Goal: Task Accomplishment & Management: Use online tool/utility

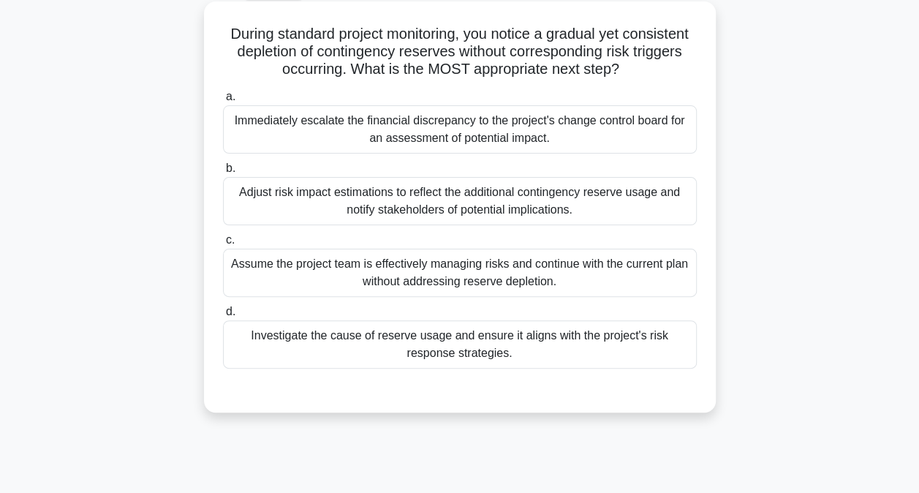
scroll to position [83, 0]
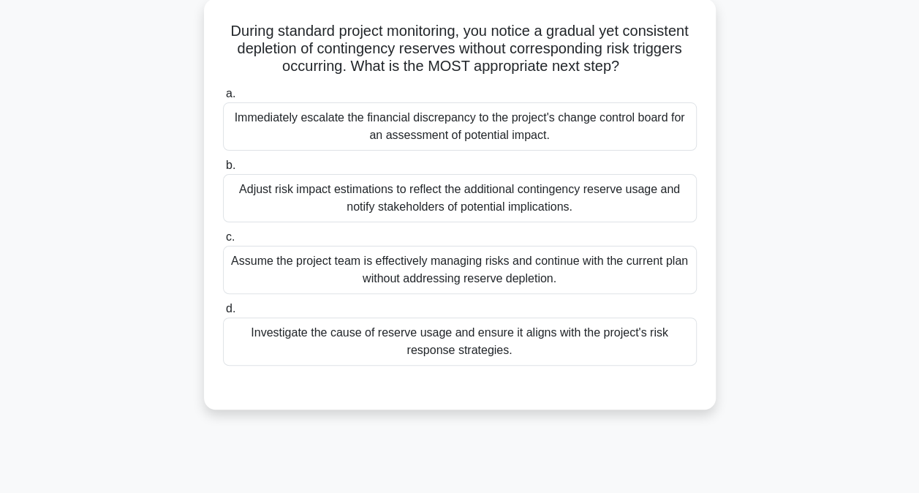
click at [472, 344] on div "Investigate the cause of reserve usage and ensure it aligns with the project's …" at bounding box center [460, 341] width 474 height 48
click at [223, 314] on input "d. Investigate the cause of reserve usage and ensure it aligns with the project…" at bounding box center [223, 309] width 0 height 10
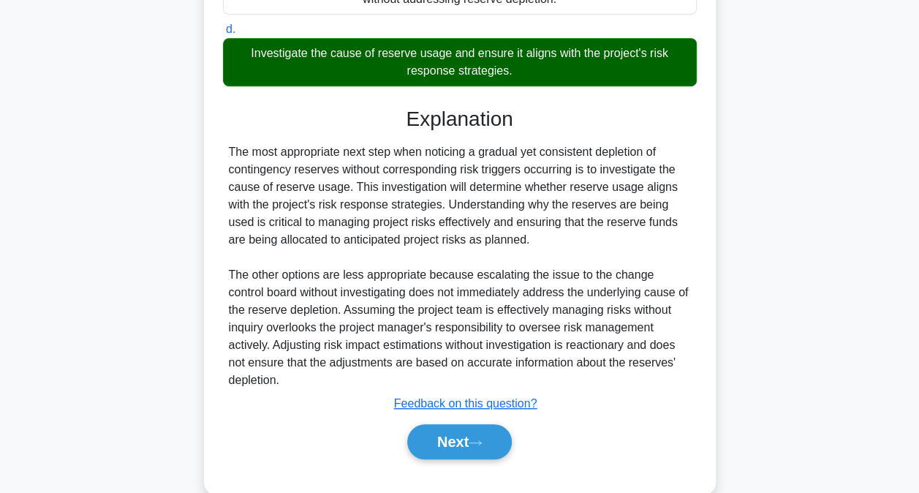
scroll to position [363, 0]
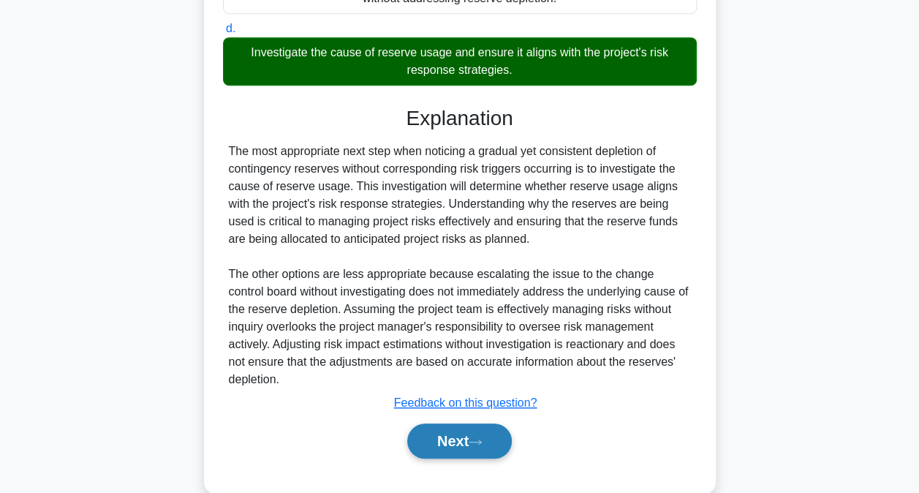
click at [469, 450] on button "Next" at bounding box center [459, 440] width 105 height 35
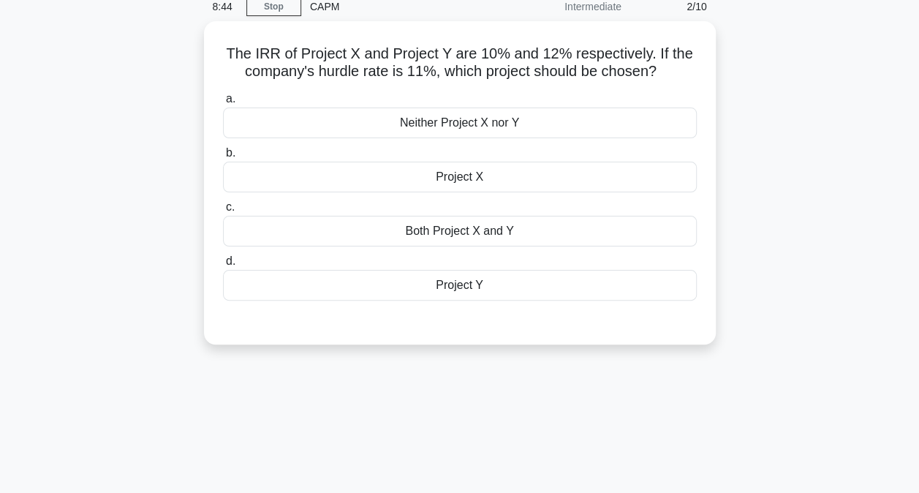
scroll to position [48, 0]
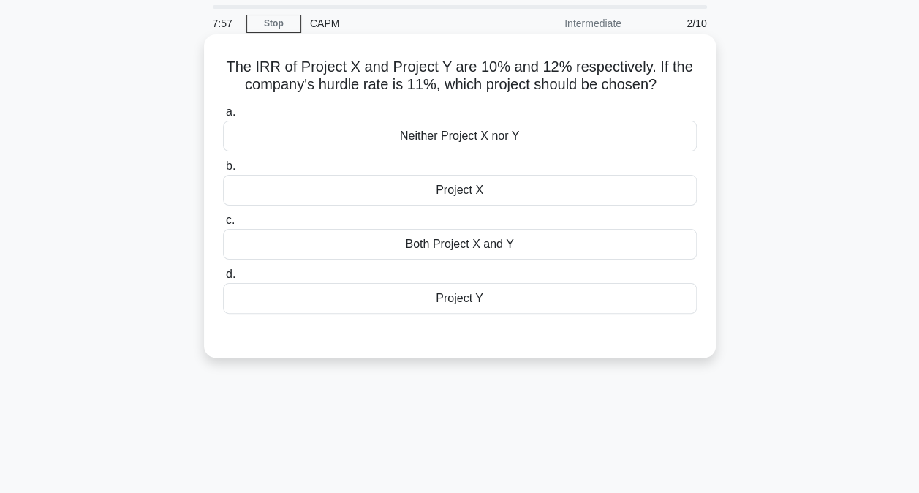
click at [513, 298] on div "Project Y" at bounding box center [460, 298] width 474 height 31
click at [223, 279] on input "d. Project Y" at bounding box center [223, 275] width 0 height 10
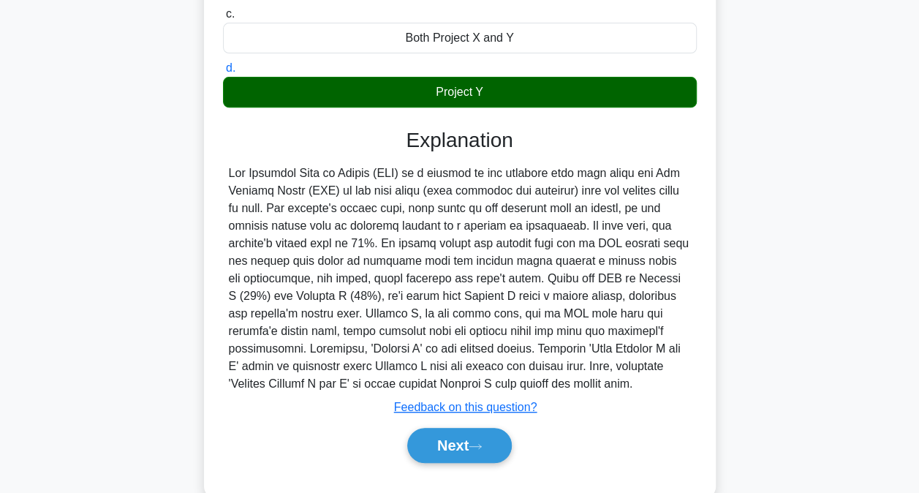
scroll to position [256, 0]
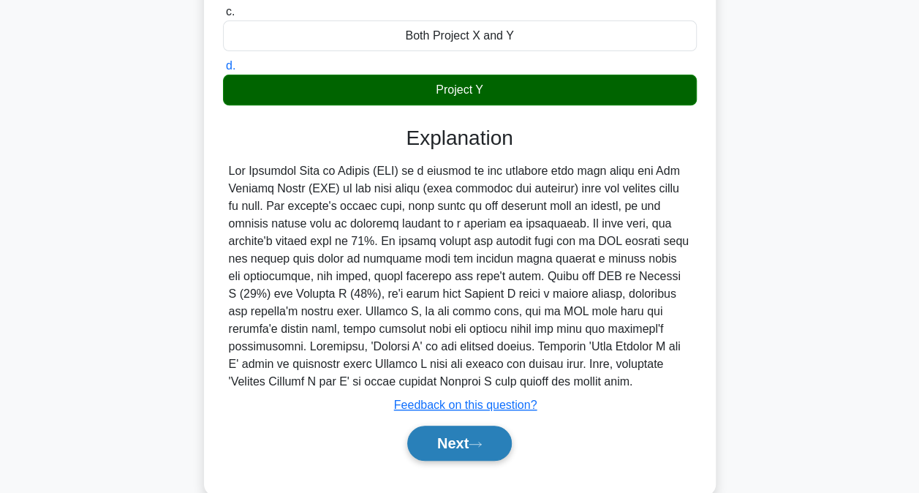
click at [455, 449] on button "Next" at bounding box center [459, 443] width 105 height 35
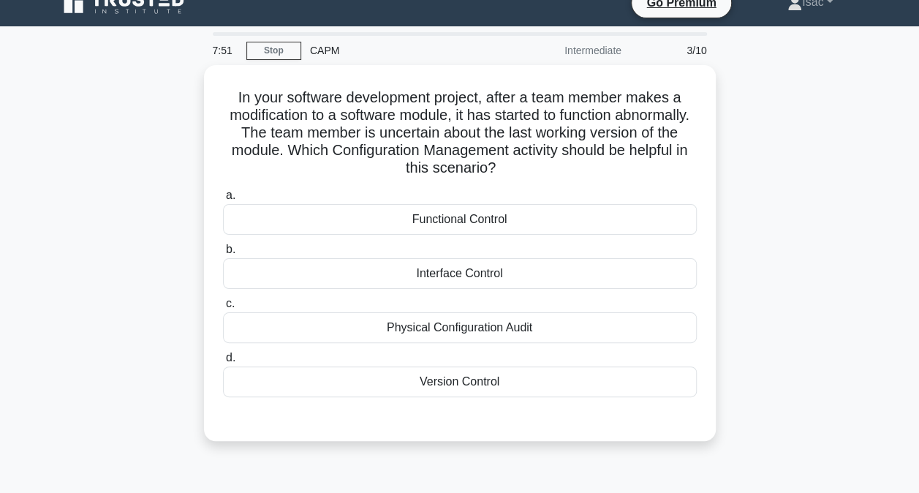
scroll to position [0, 0]
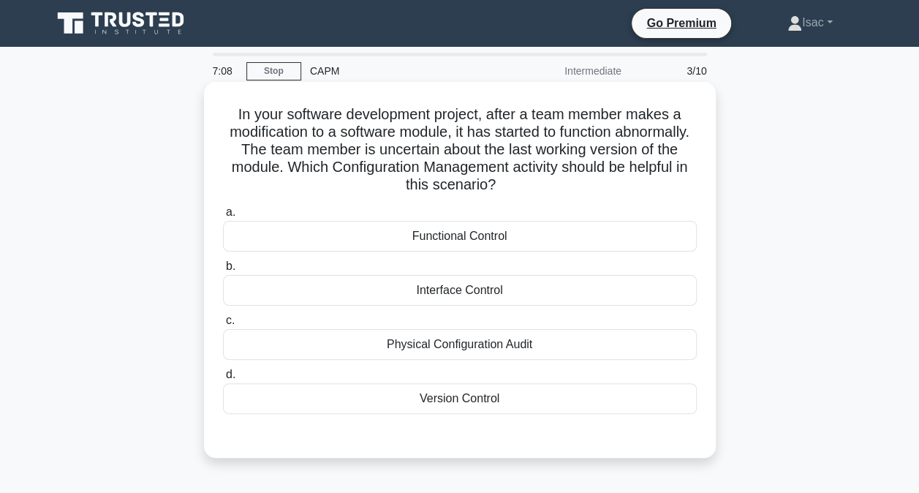
click at [485, 401] on div "Version Control" at bounding box center [460, 398] width 474 height 31
click at [223, 379] on input "d. Version Control" at bounding box center [223, 375] width 0 height 10
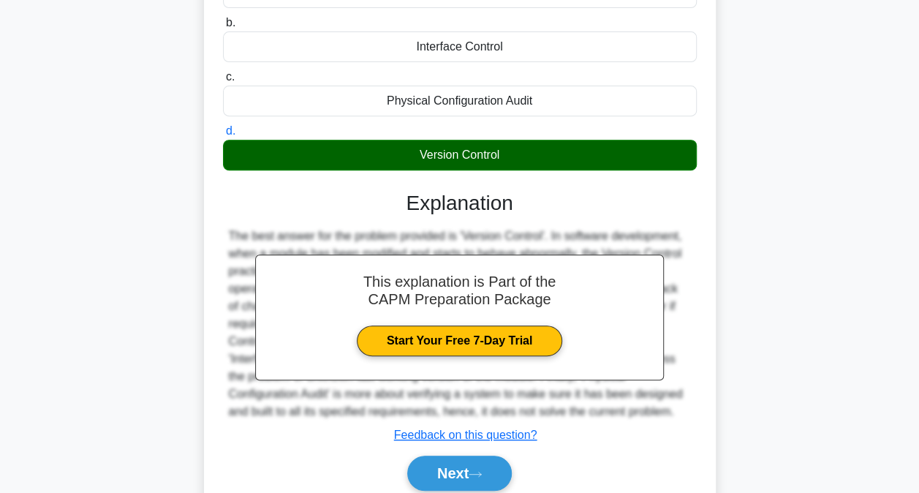
scroll to position [301, 0]
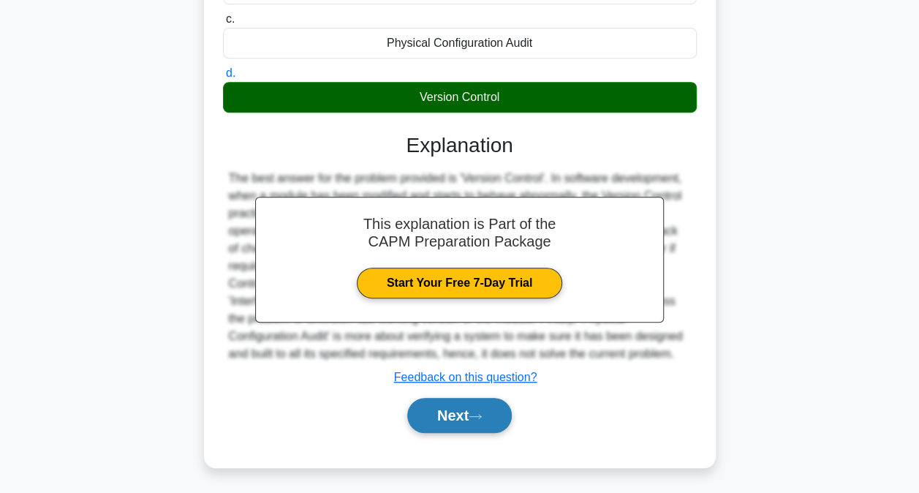
click at [477, 412] on icon at bounding box center [475, 416] width 13 height 8
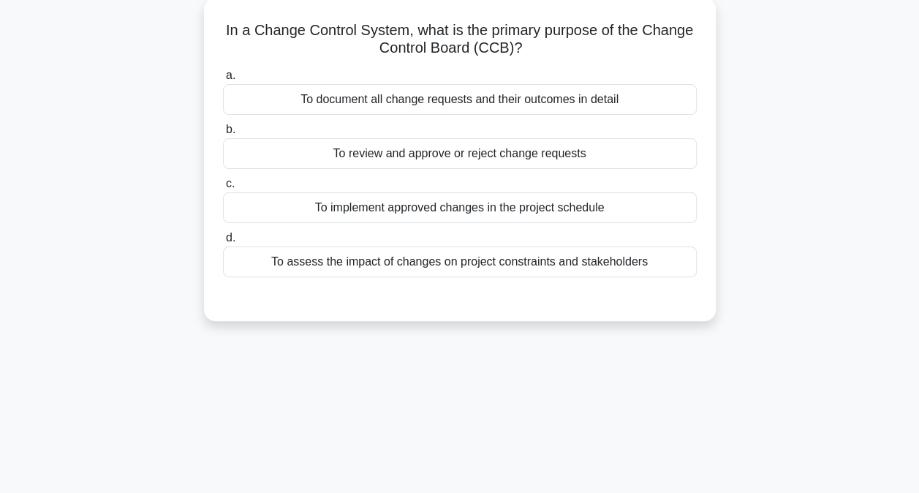
scroll to position [0, 0]
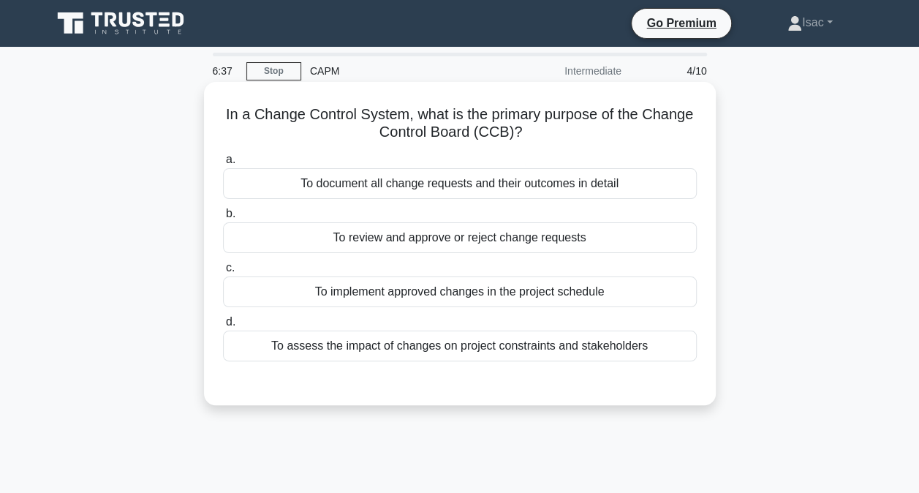
click at [487, 241] on div "To review and approve or reject change requests" at bounding box center [460, 237] width 474 height 31
click at [223, 219] on input "b. To review and approve or reject change requests" at bounding box center [223, 214] width 0 height 10
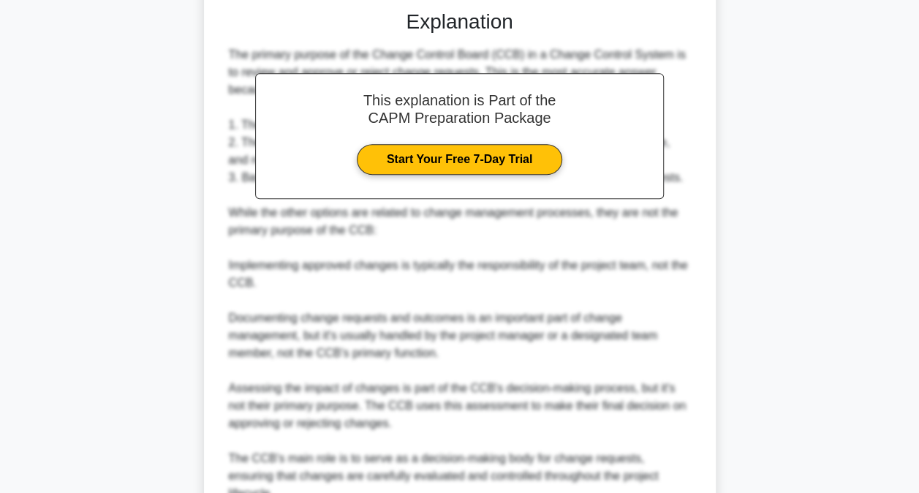
scroll to position [477, 0]
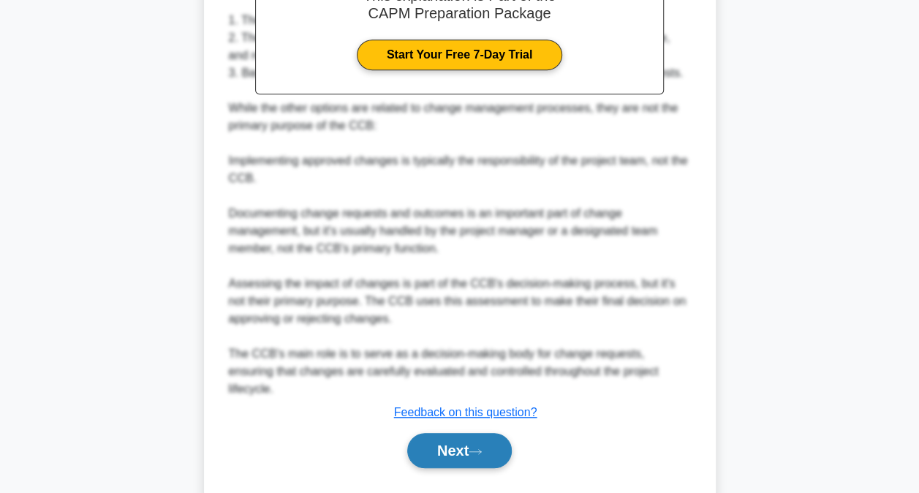
click at [467, 433] on button "Next" at bounding box center [459, 450] width 105 height 35
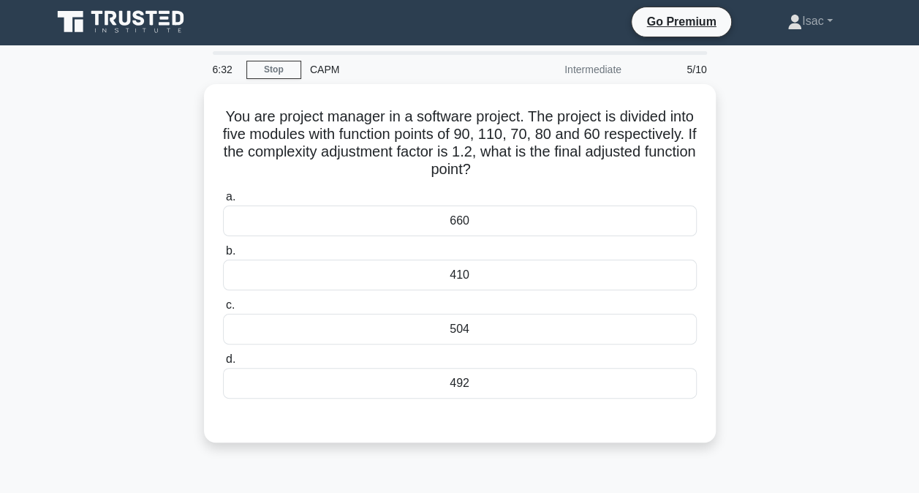
scroll to position [0, 0]
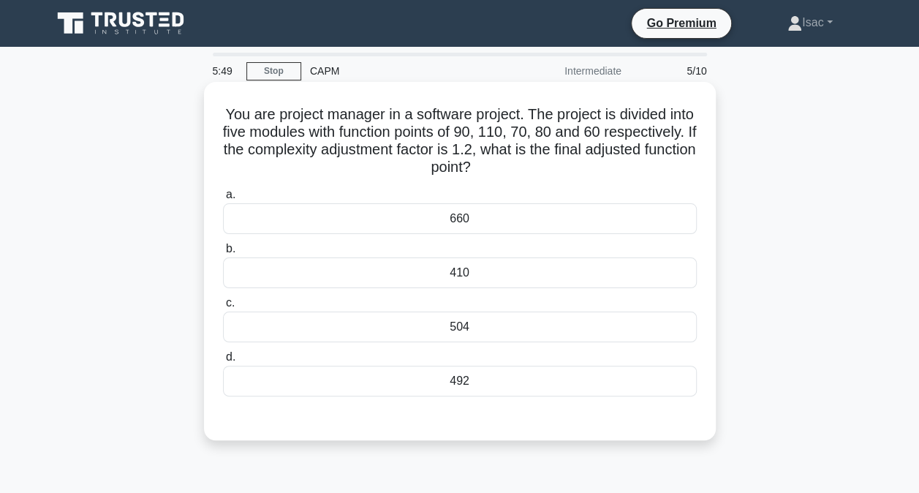
click at [506, 378] on div "492" at bounding box center [460, 381] width 474 height 31
click at [223, 362] on input "d. 492" at bounding box center [223, 357] width 0 height 10
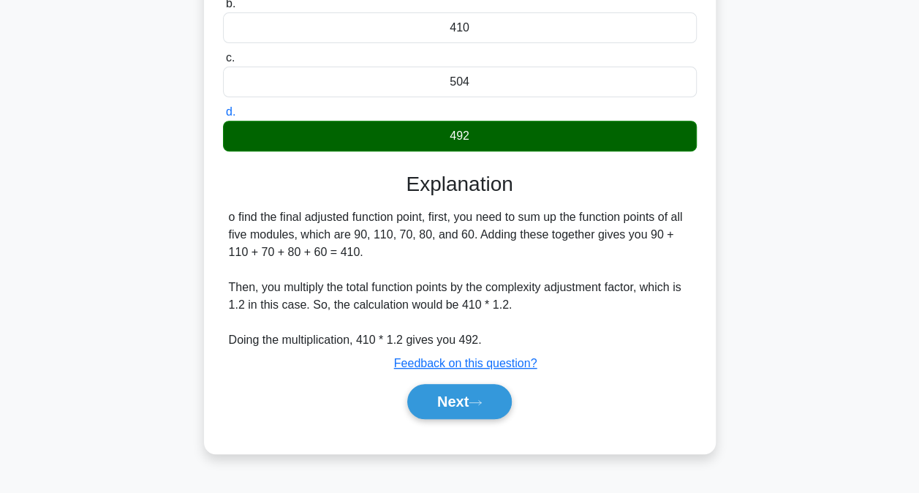
scroll to position [297, 0]
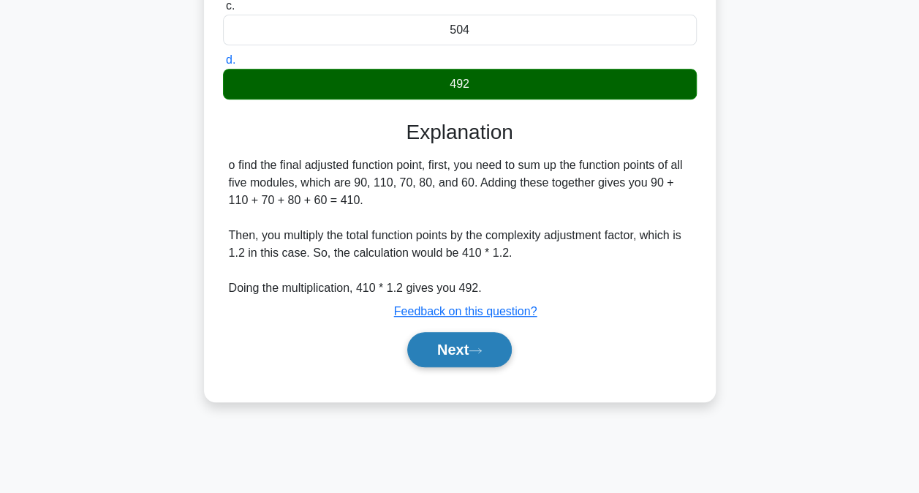
click at [449, 345] on button "Next" at bounding box center [459, 349] width 105 height 35
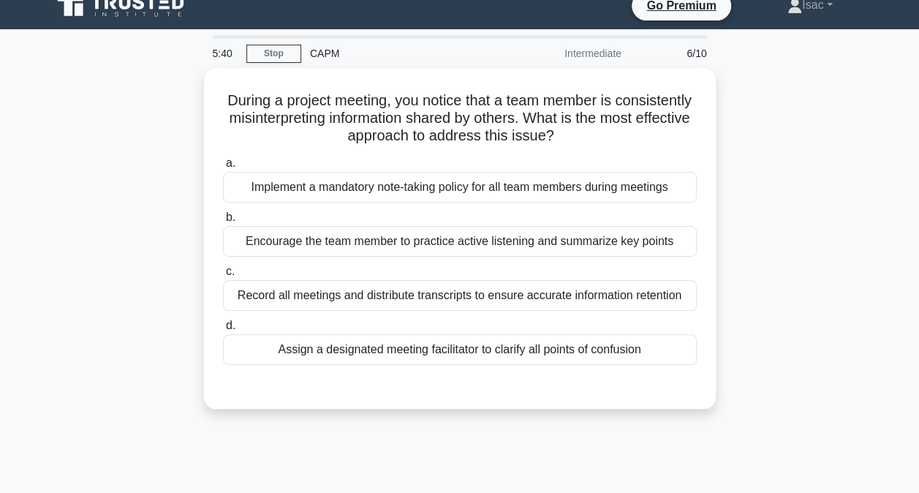
scroll to position [0, 0]
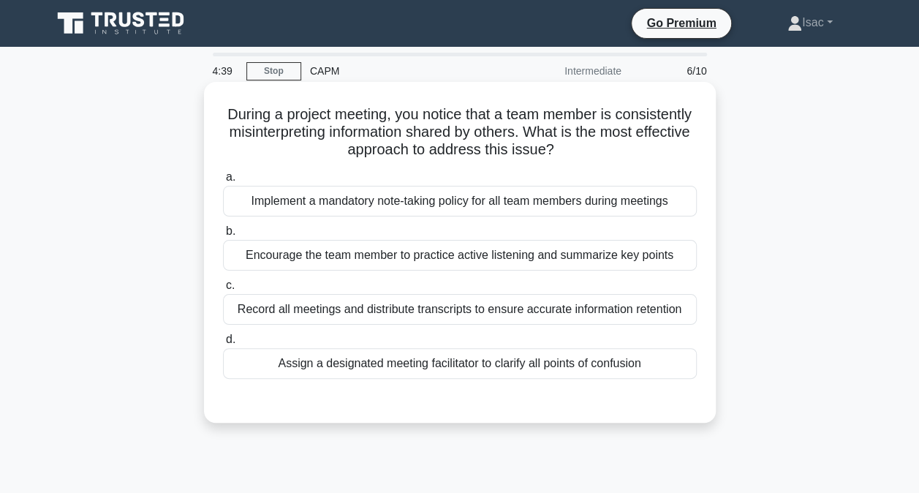
click at [496, 246] on div "Encourage the team member to practice active listening and summarize key points" at bounding box center [460, 255] width 474 height 31
click at [223, 236] on input "b. Encourage the team member to practice active listening and summarize key poi…" at bounding box center [223, 232] width 0 height 10
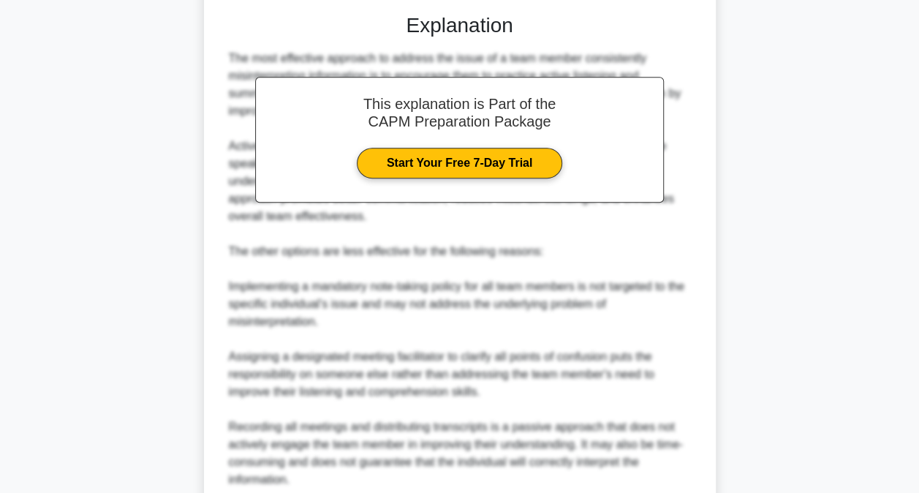
scroll to position [512, 0]
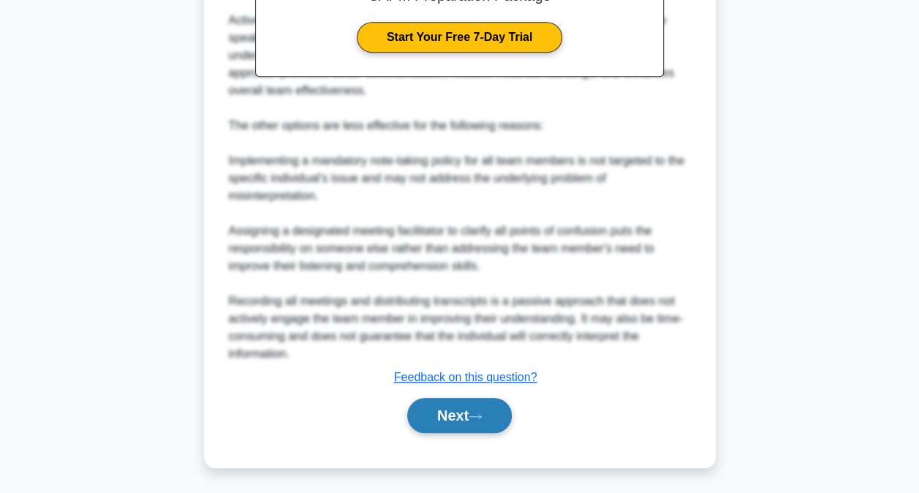
click at [471, 406] on button "Next" at bounding box center [459, 415] width 105 height 35
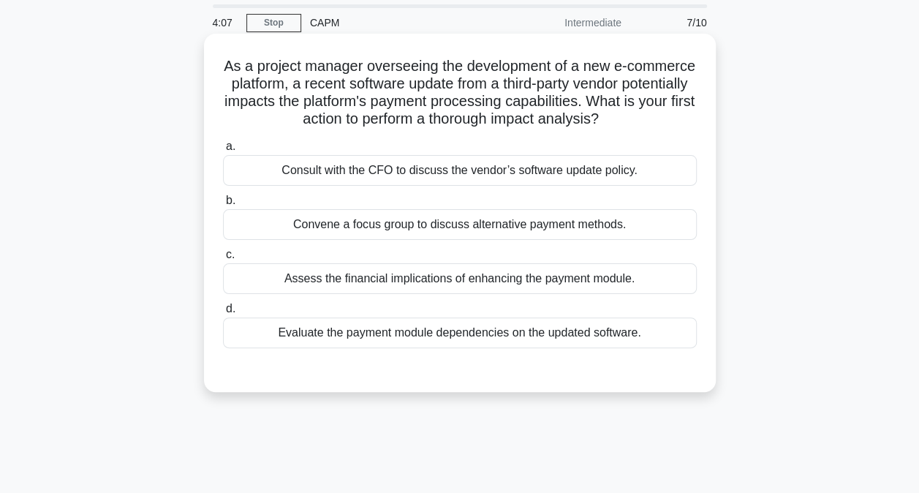
scroll to position [50, 0]
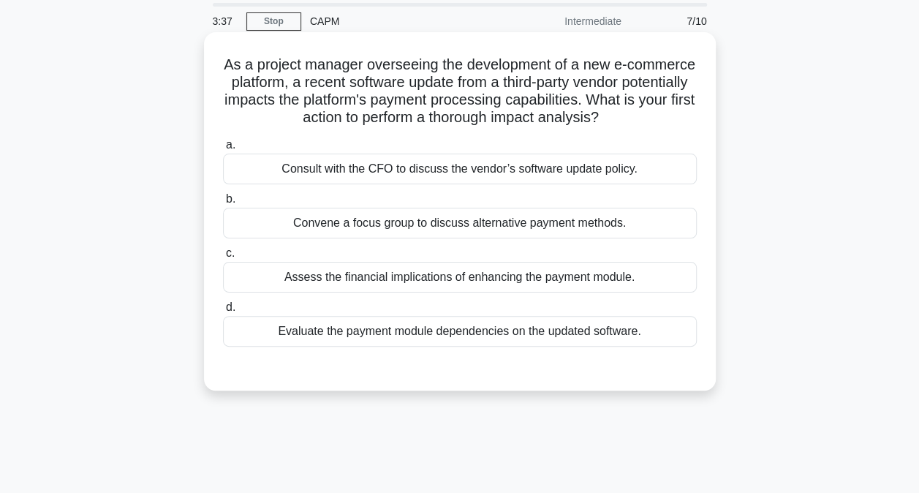
click at [438, 347] on div "Evaluate the payment module dependencies on the updated software." at bounding box center [460, 331] width 474 height 31
click at [223, 312] on input "d. Evaluate the payment module dependencies on the updated software." at bounding box center [223, 308] width 0 height 10
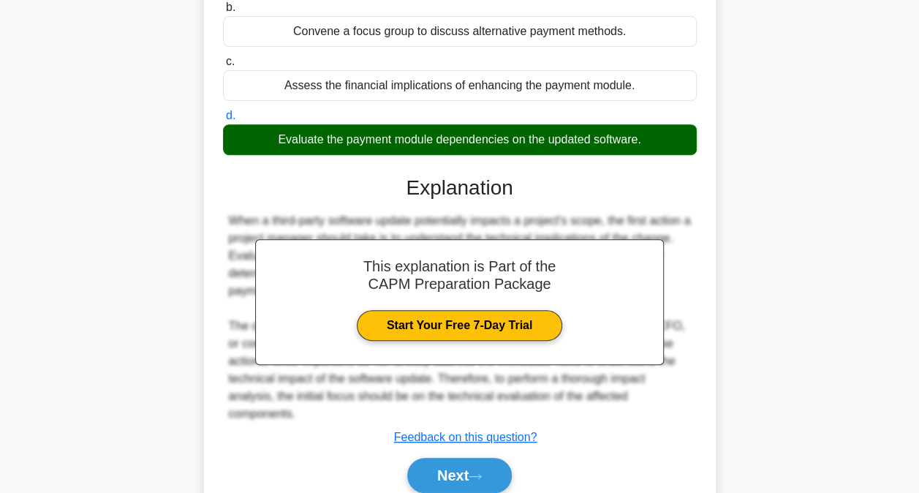
scroll to position [319, 0]
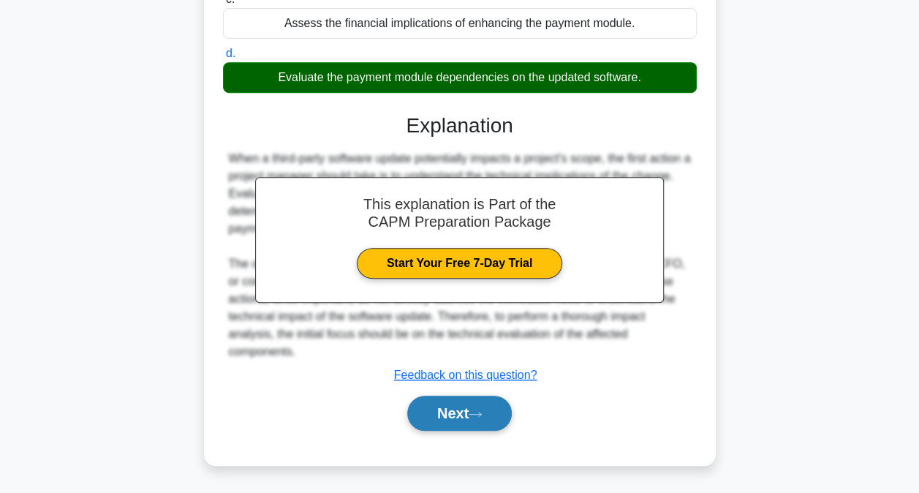
click at [451, 409] on button "Next" at bounding box center [459, 413] width 105 height 35
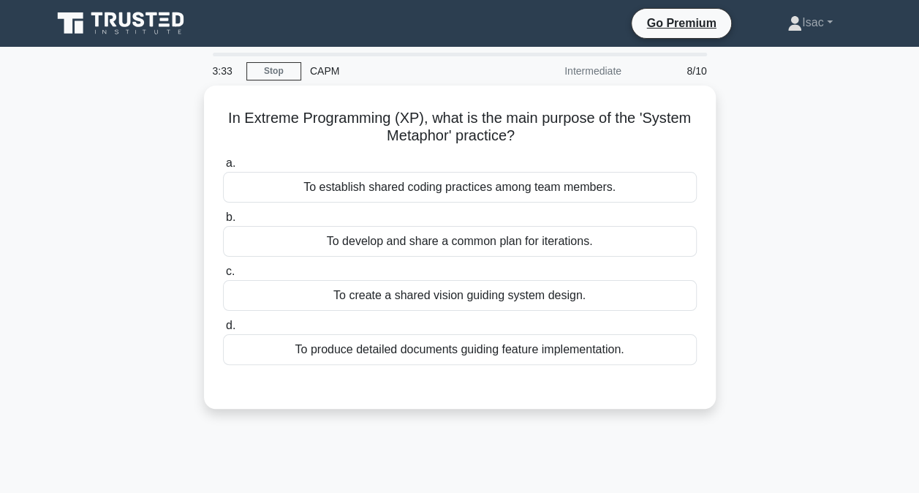
scroll to position [3, 0]
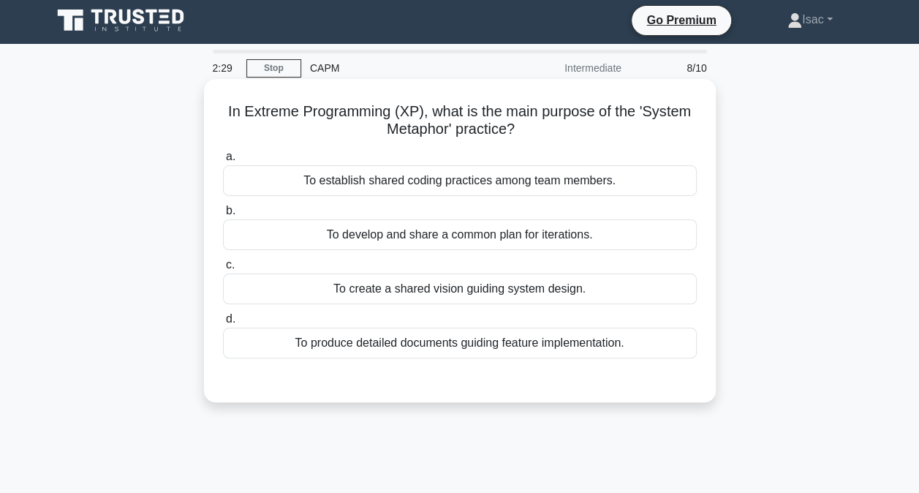
click at [454, 292] on div "To create a shared vision guiding system design." at bounding box center [460, 288] width 474 height 31
click at [223, 270] on input "c. To create a shared vision guiding system design." at bounding box center [223, 265] width 0 height 10
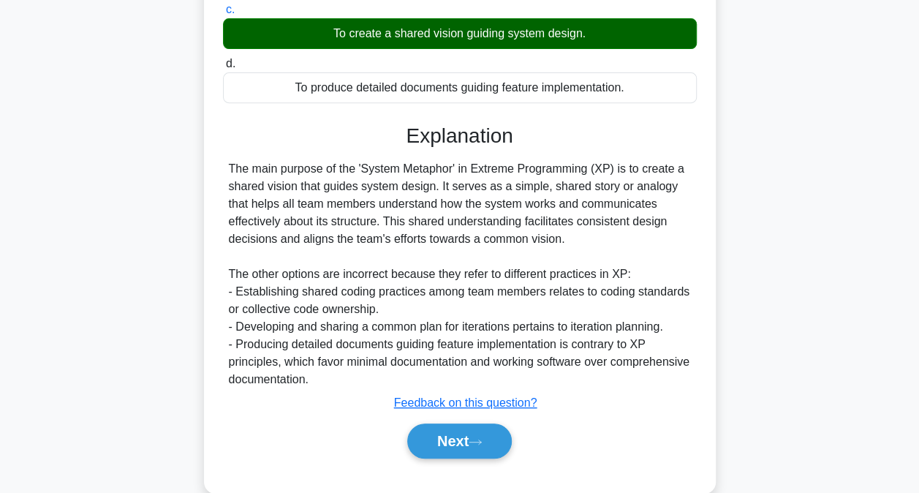
scroll to position [260, 0]
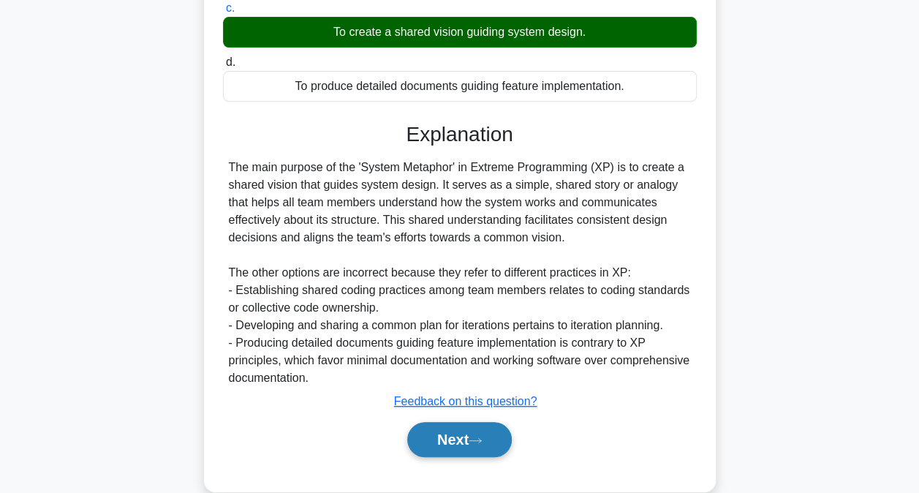
click at [475, 423] on button "Next" at bounding box center [459, 439] width 105 height 35
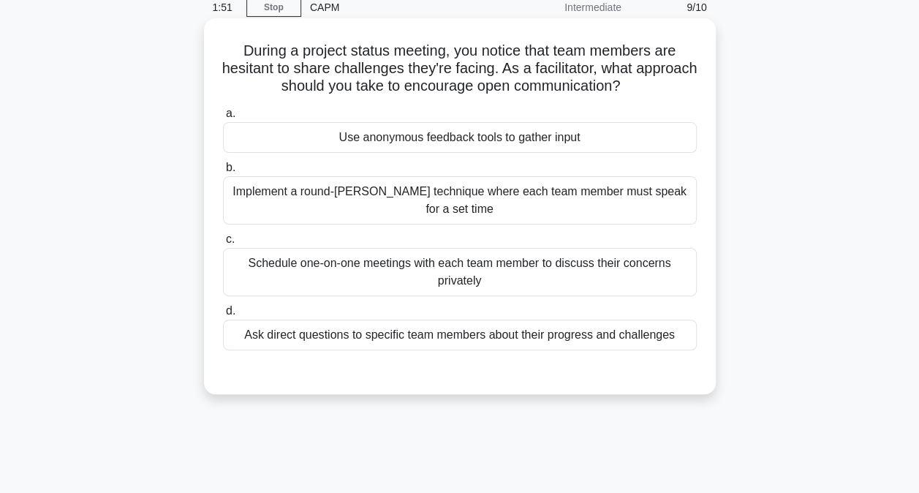
scroll to position [63, 0]
click at [477, 259] on div "Schedule one-on-one meetings with each team member to discuss their concerns pr…" at bounding box center [460, 273] width 474 height 48
click at [223, 245] on input "c. Schedule one-on-one meetings with each team member to discuss their concerns…" at bounding box center [223, 240] width 0 height 10
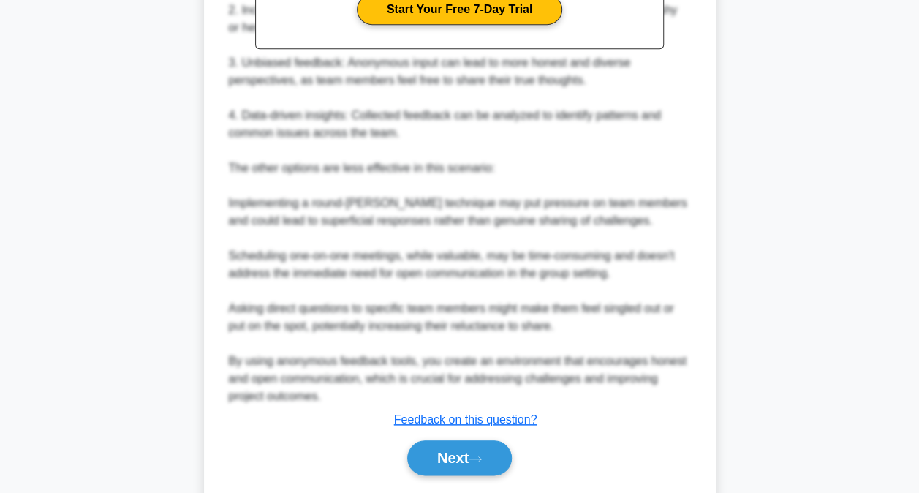
scroll to position [602, 0]
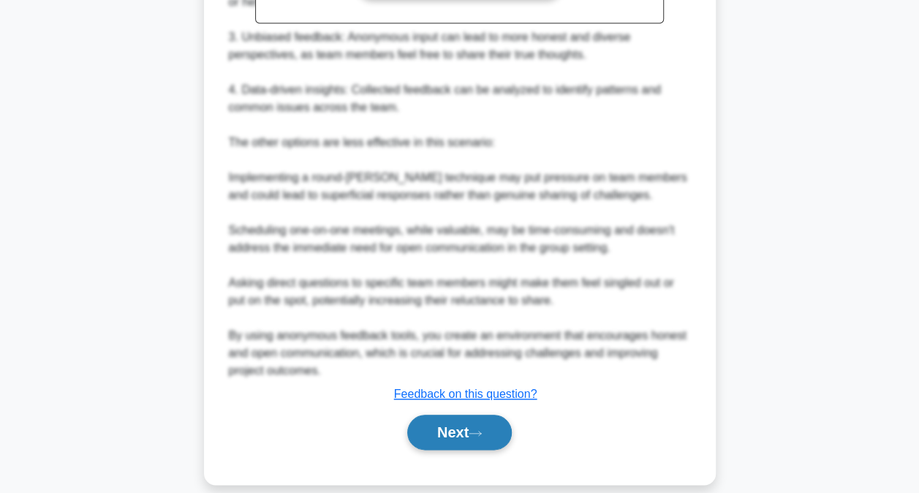
click at [463, 415] on button "Next" at bounding box center [459, 432] width 105 height 35
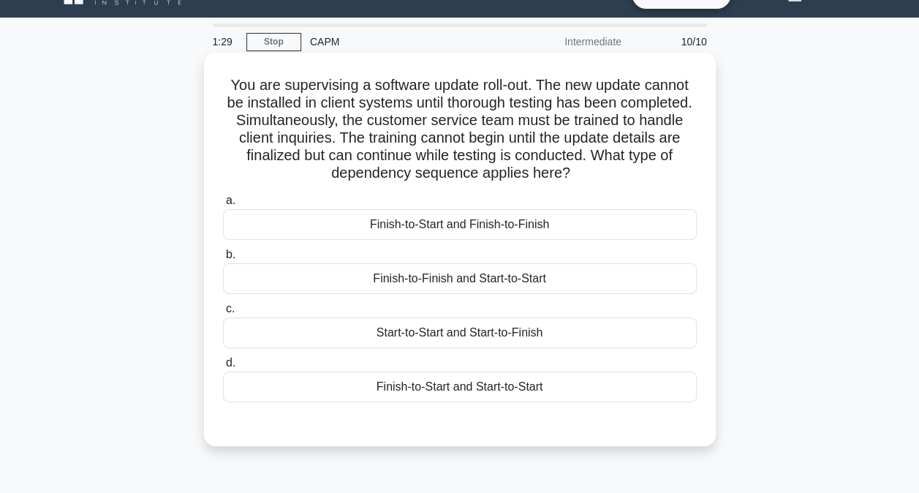
scroll to position [26, 0]
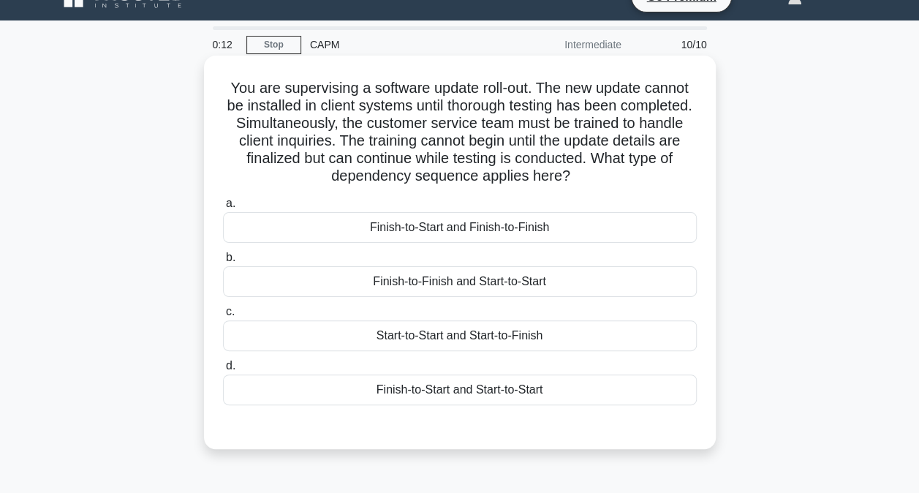
click at [468, 228] on div "Finish-to-Start and Finish-to-Finish" at bounding box center [460, 227] width 474 height 31
click at [223, 208] on input "a. Finish-to-Start and Finish-to-Finish" at bounding box center [223, 204] width 0 height 10
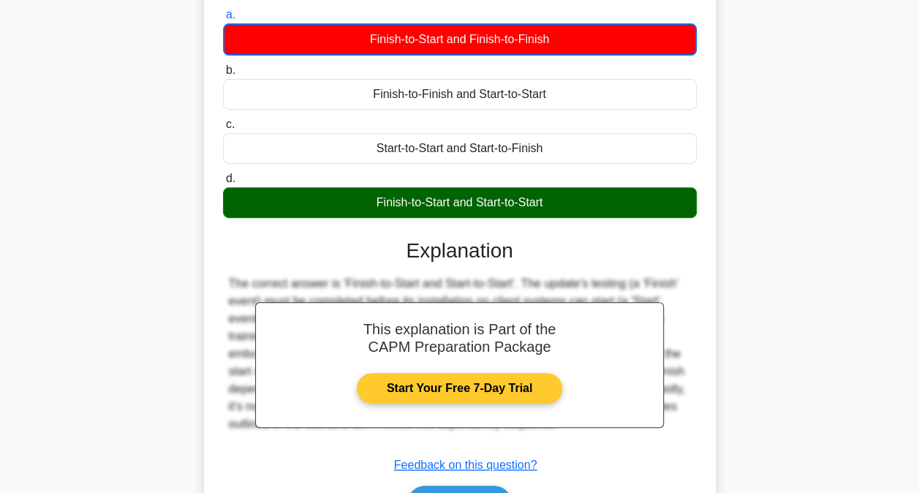
scroll to position [303, 0]
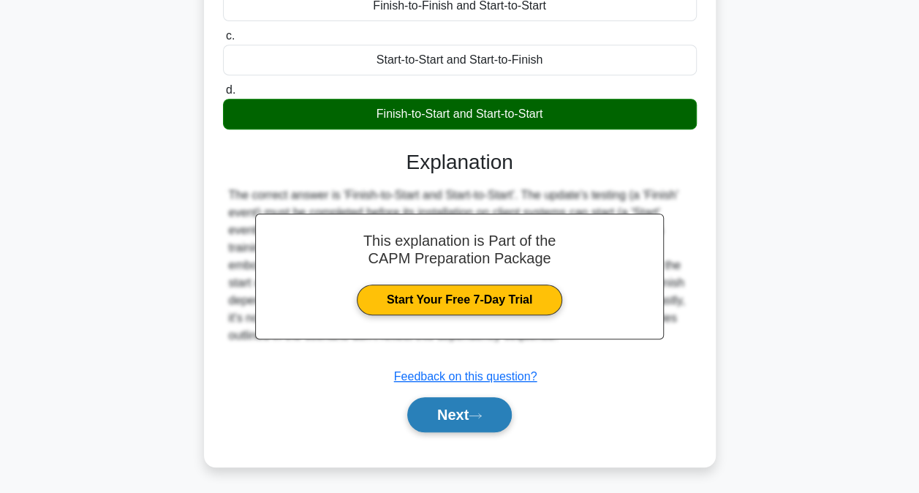
click at [477, 414] on icon at bounding box center [475, 416] width 13 height 8
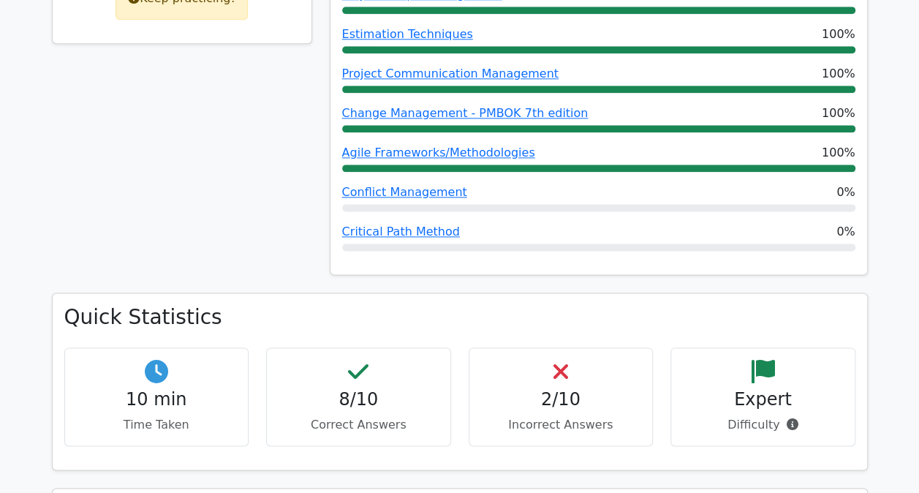
scroll to position [705, 0]
